Goal: Find contact information: Find contact information

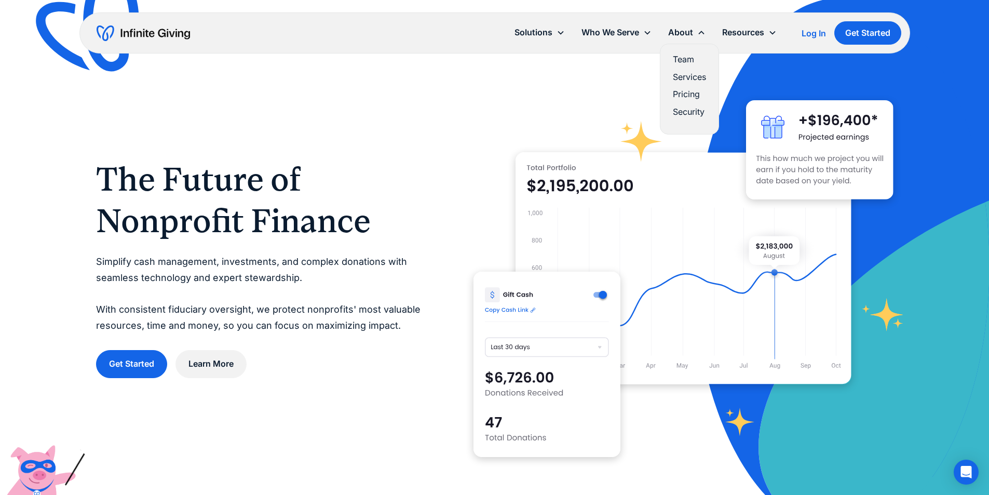
click at [686, 58] on link "Team" at bounding box center [689, 59] width 33 height 14
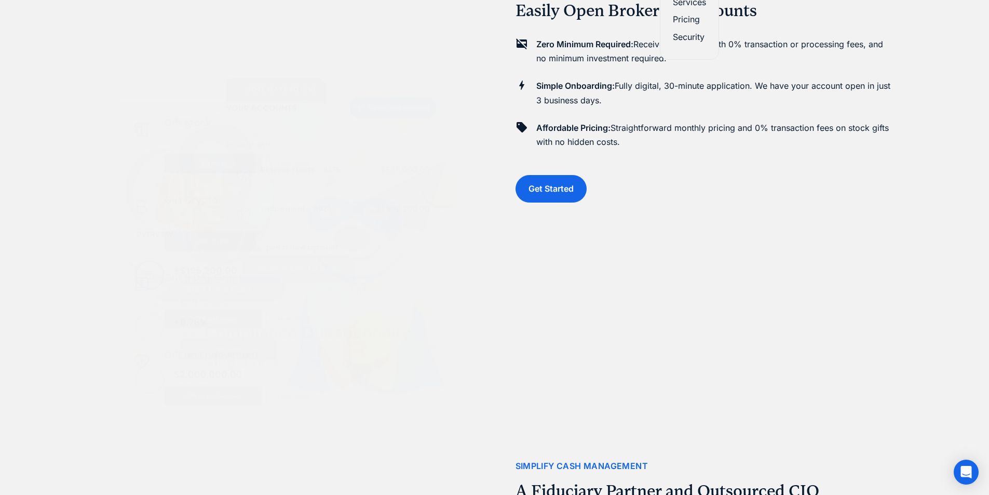
scroll to position [4719, 0]
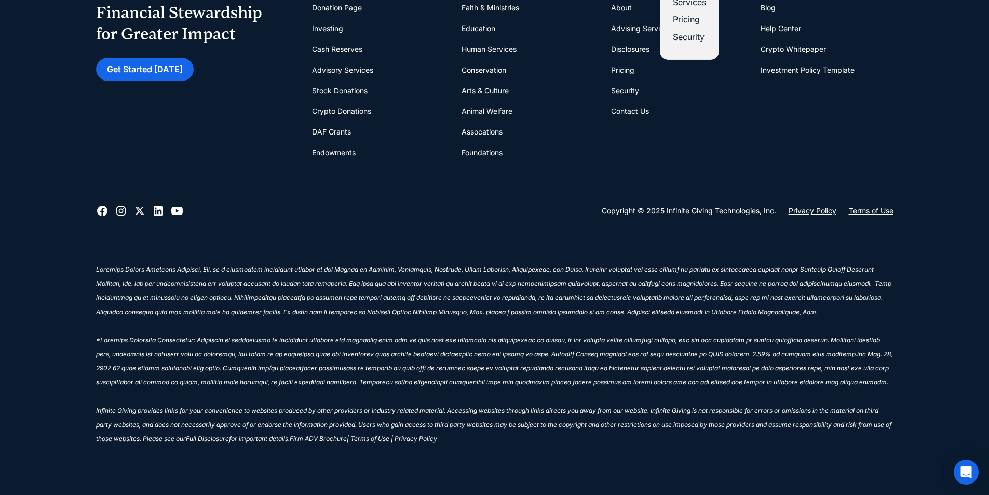
drag, startPoint x: 521, startPoint y: 171, endPoint x: 490, endPoint y: 340, distance: 172.2
click at [106, 213] on icon at bounding box center [102, 211] width 10 height 10
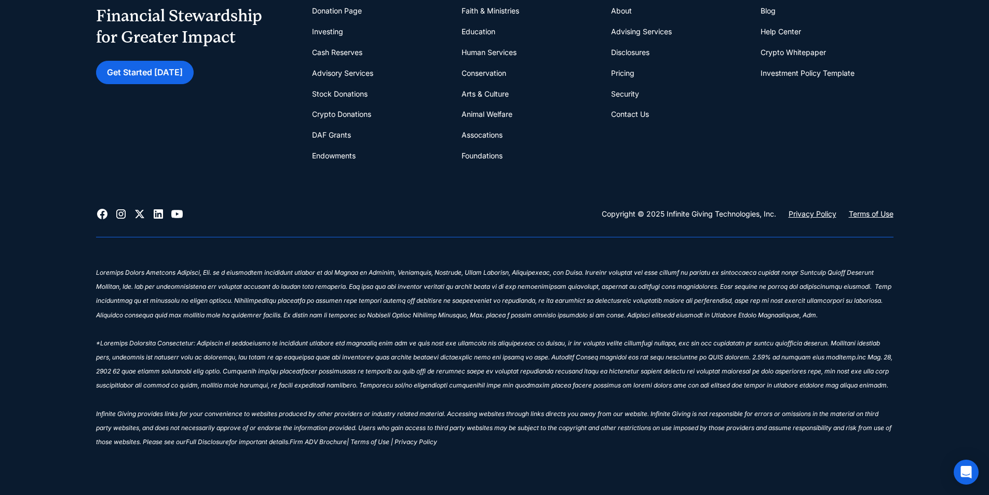
scroll to position [4511, 0]
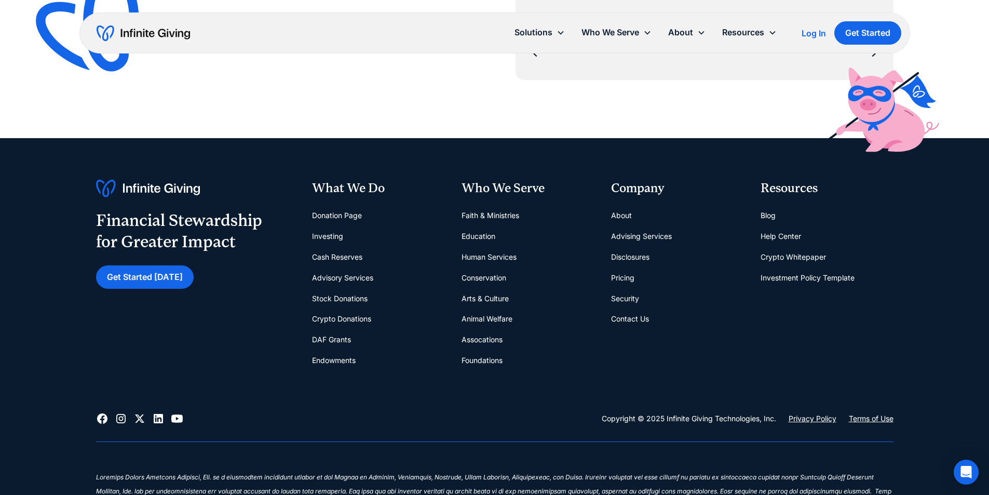
click at [633, 313] on link "Contact Us" at bounding box center [630, 318] width 38 height 21
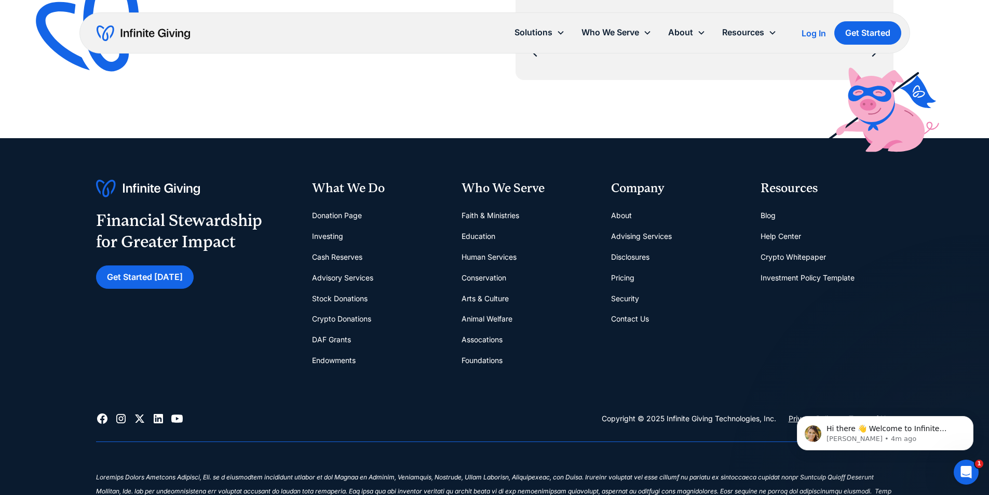
scroll to position [4719, 0]
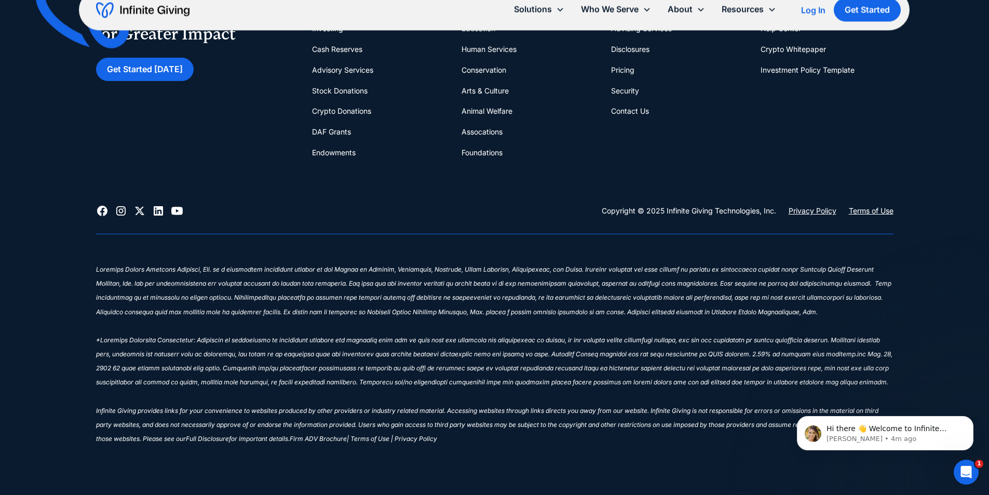
drag, startPoint x: 417, startPoint y: 447, endPoint x: 394, endPoint y: 422, distance: 33.8
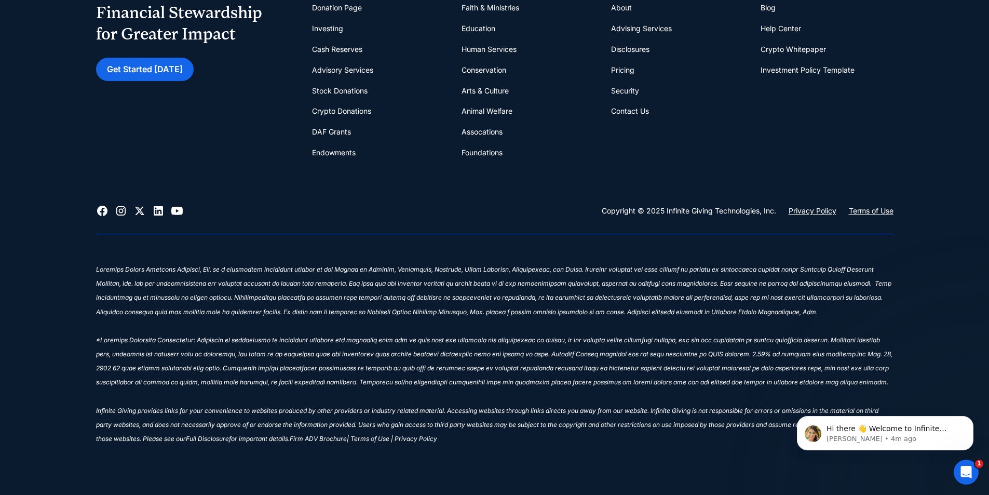
click at [638, 108] on link "Contact Us" at bounding box center [630, 111] width 38 height 21
click at [629, 92] on link "Security" at bounding box center [625, 91] width 28 height 21
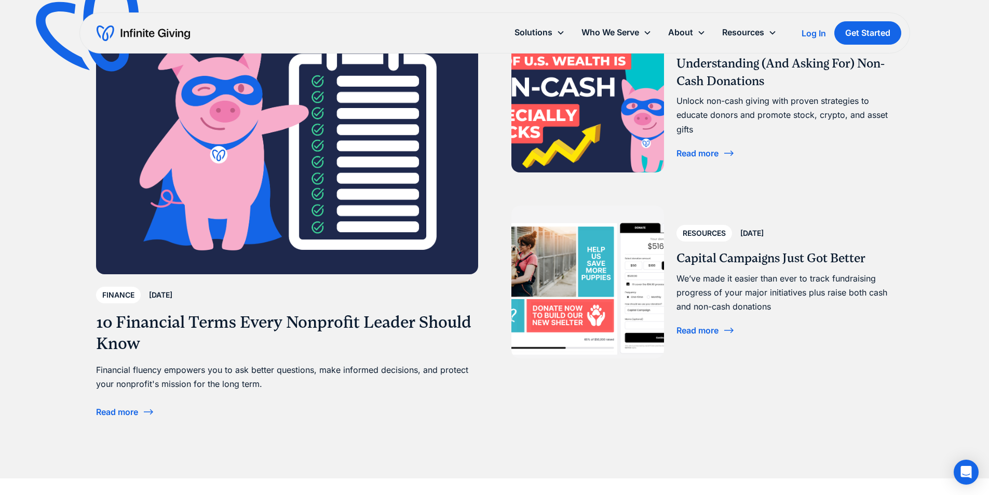
scroll to position [2129, 0]
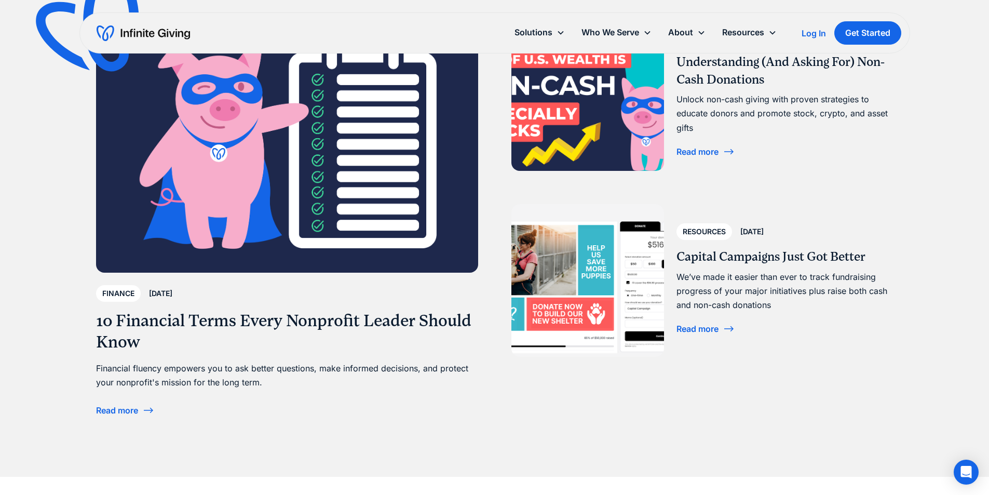
drag, startPoint x: 667, startPoint y: 249, endPoint x: 692, endPoint y: 301, distance: 57.6
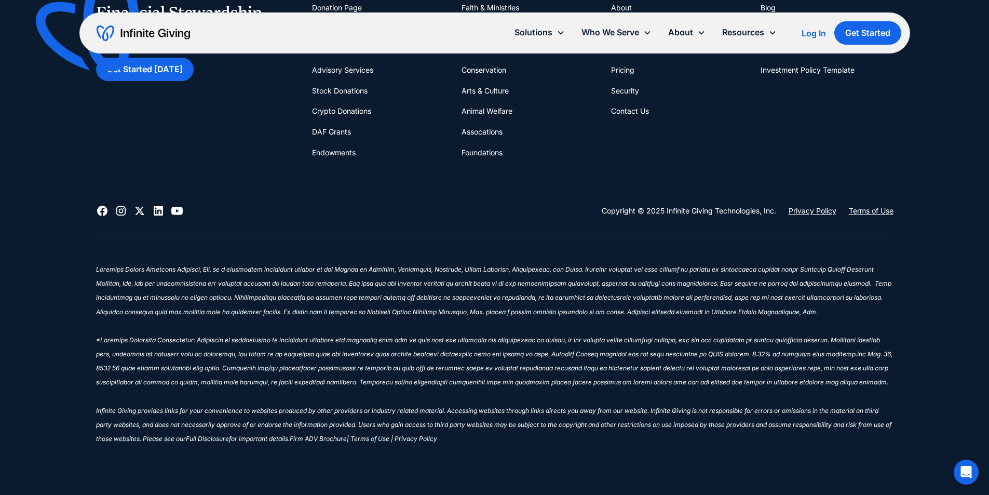
drag, startPoint x: 714, startPoint y: 373, endPoint x: 707, endPoint y: 423, distance: 50.3
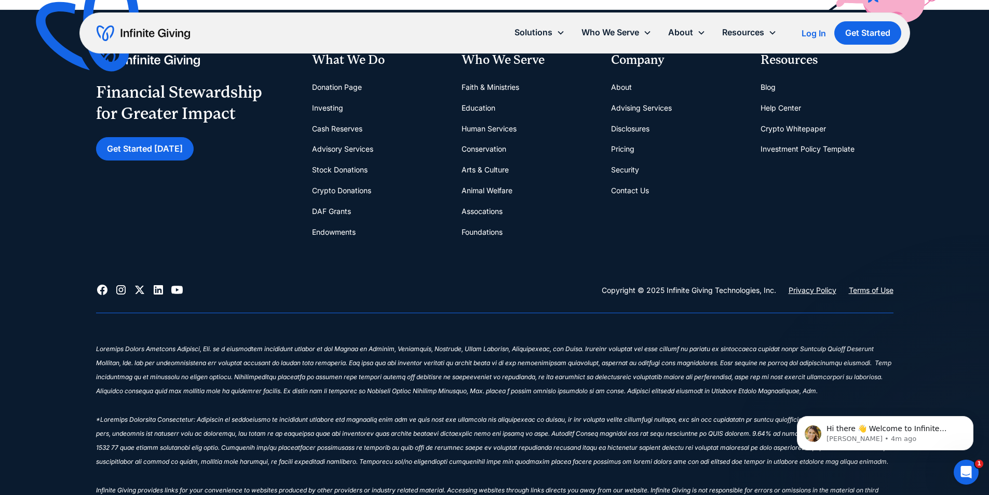
scroll to position [718, 0]
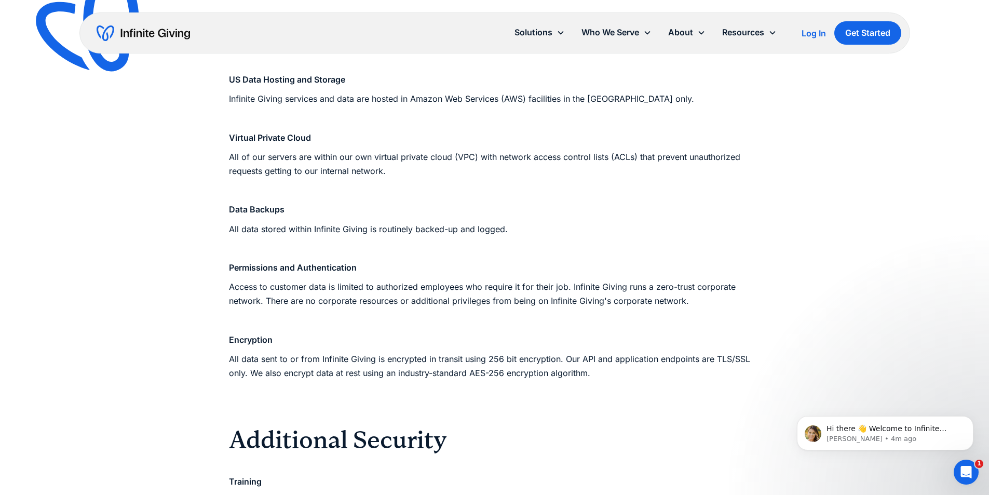
scroll to position [987, 0]
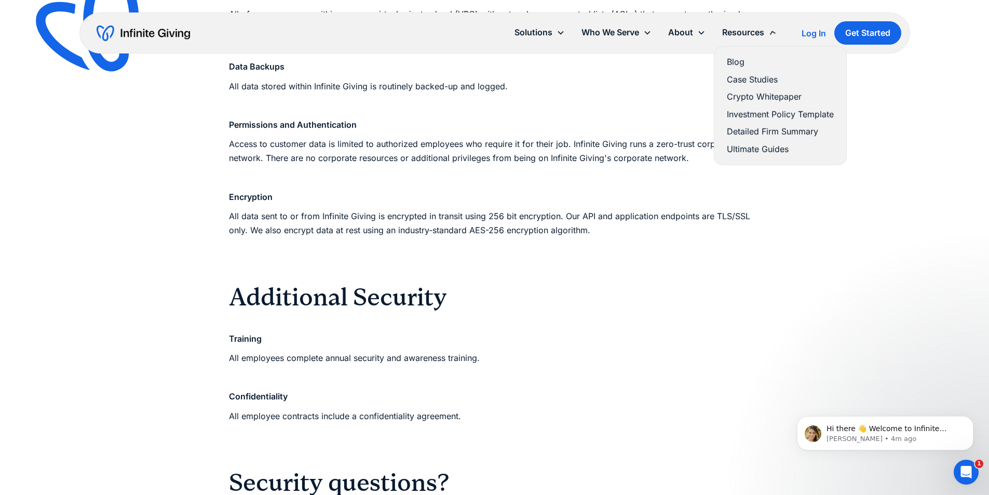
drag, startPoint x: 782, startPoint y: 324, endPoint x: 779, endPoint y: 341, distance: 17.3
